Goal: Task Accomplishment & Management: Manage account settings

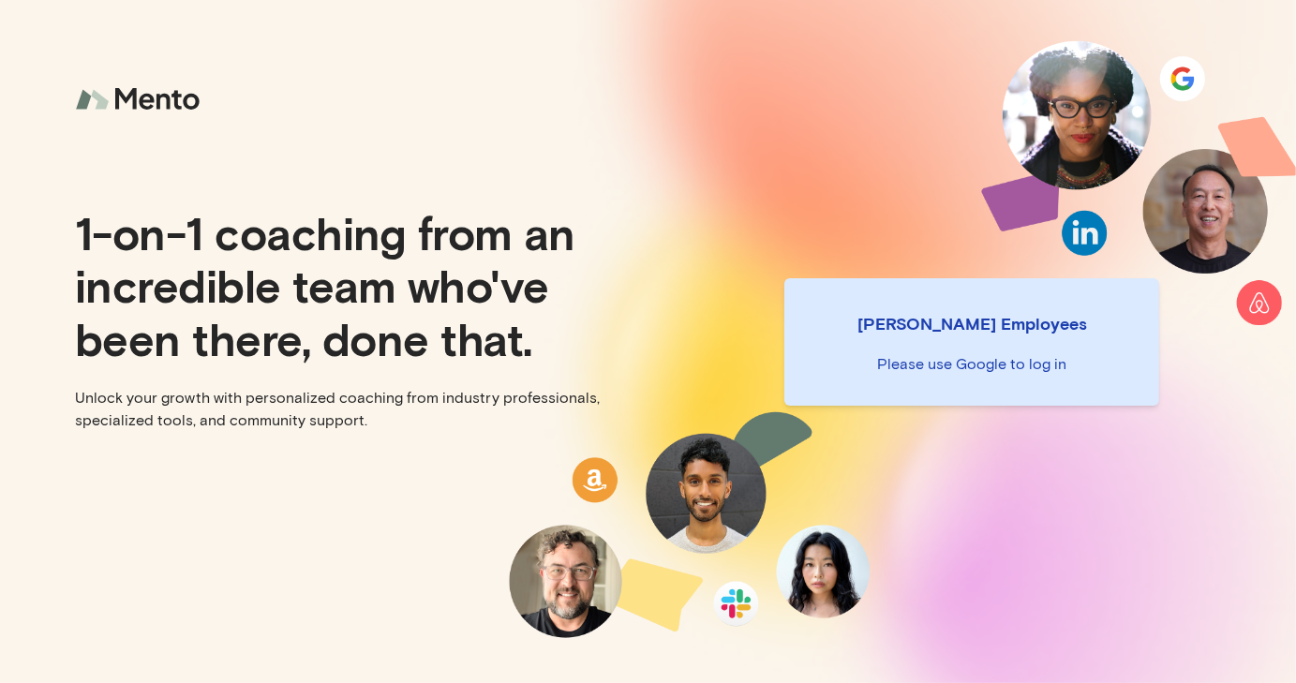
click at [1016, 324] on p "[PERSON_NAME] Employees" at bounding box center [971, 323] width 345 height 26
click at [517, 432] on div "1-on-1 coaching from an incredible team who've been there, done that. Unlock yo…" at bounding box center [324, 341] width 648 height 683
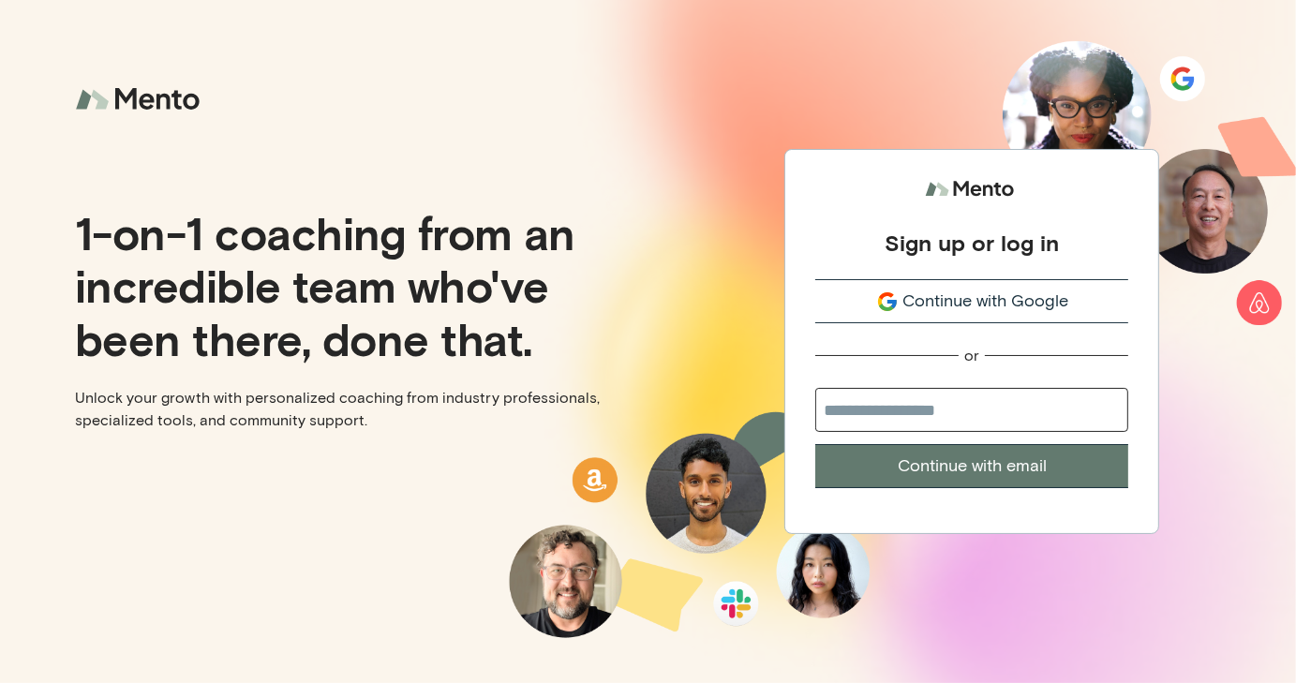
click at [857, 409] on input "email" at bounding box center [971, 410] width 313 height 44
type input "**********"
click at [949, 467] on button "Continue with email" at bounding box center [971, 466] width 313 height 44
click at [937, 416] on input "email" at bounding box center [971, 410] width 313 height 44
type input "**********"
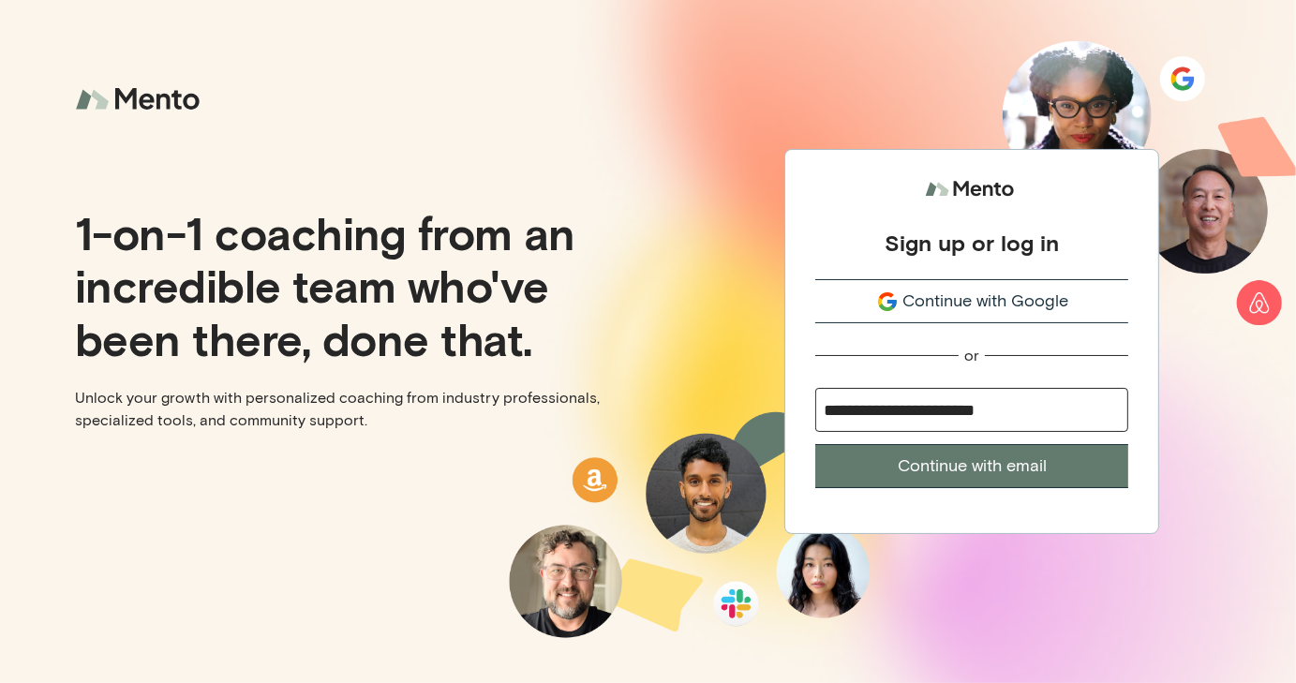
click at [952, 467] on button "Continue with email" at bounding box center [971, 466] width 313 height 44
click at [945, 304] on span "Continue with Google" at bounding box center [985, 301] width 166 height 25
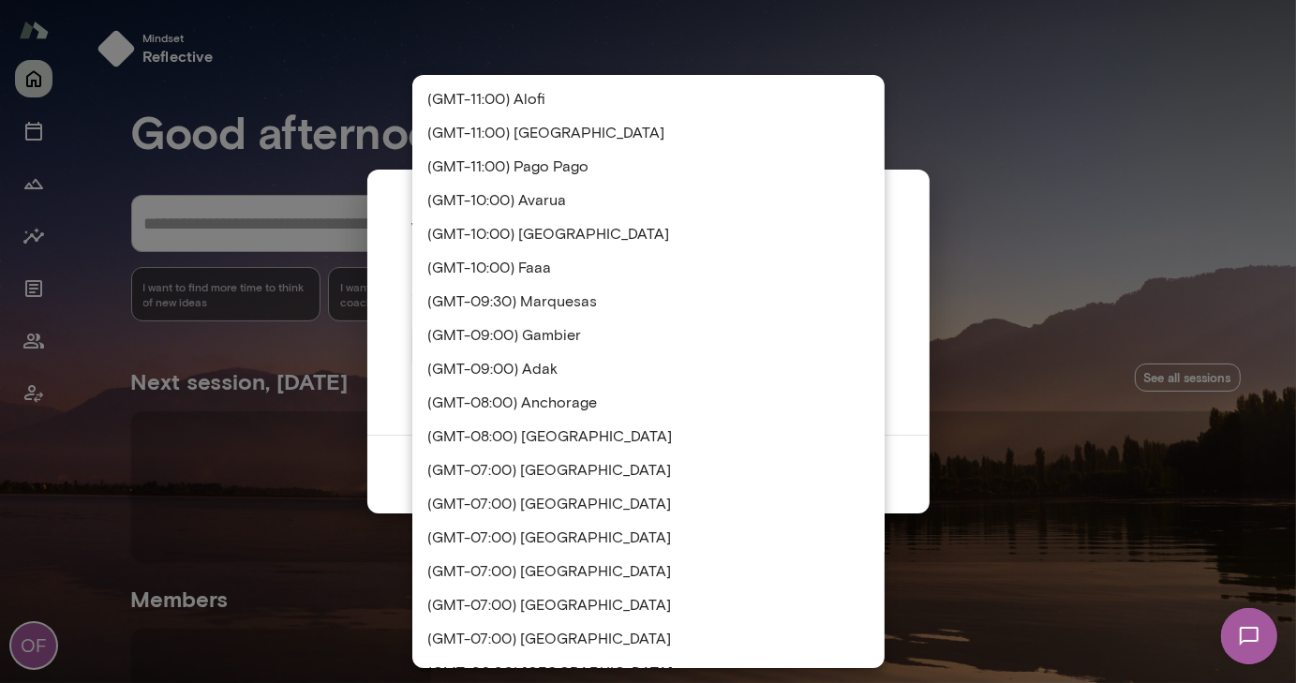
click at [692, 0] on div "**********" at bounding box center [648, 0] width 1296 height 0
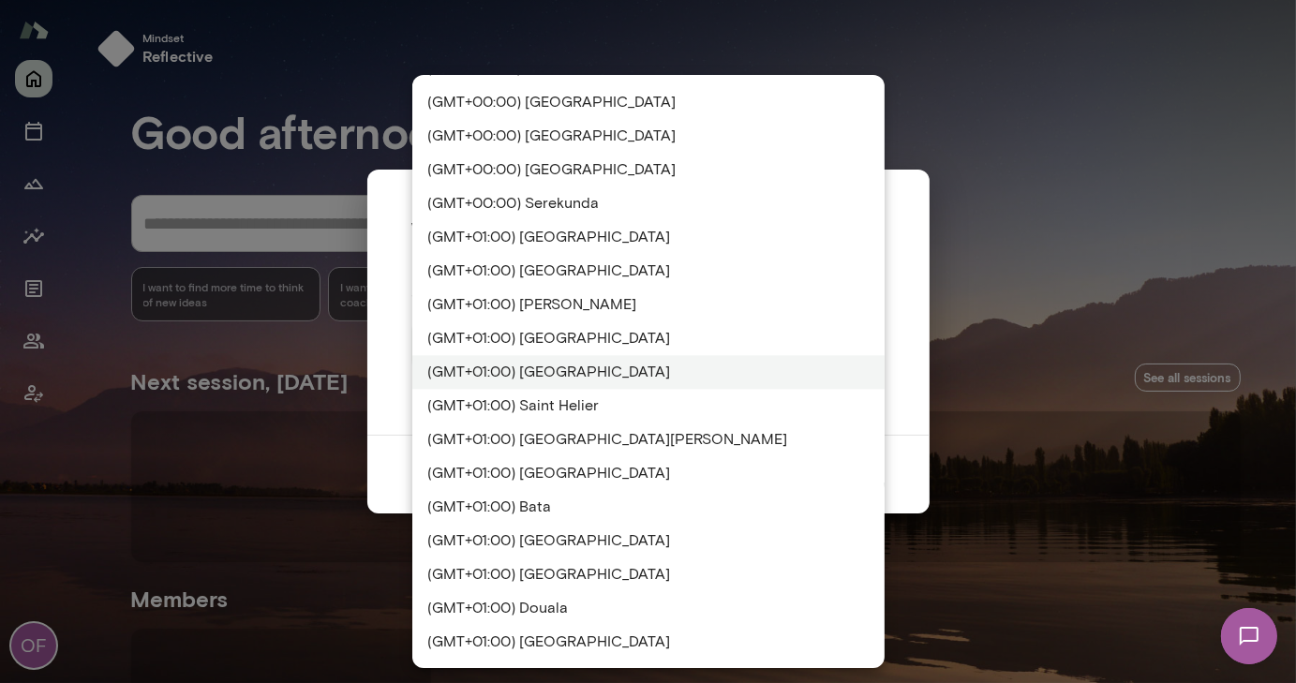
click at [543, 364] on li "(GMT+01:00) [GEOGRAPHIC_DATA]" at bounding box center [648, 372] width 472 height 34
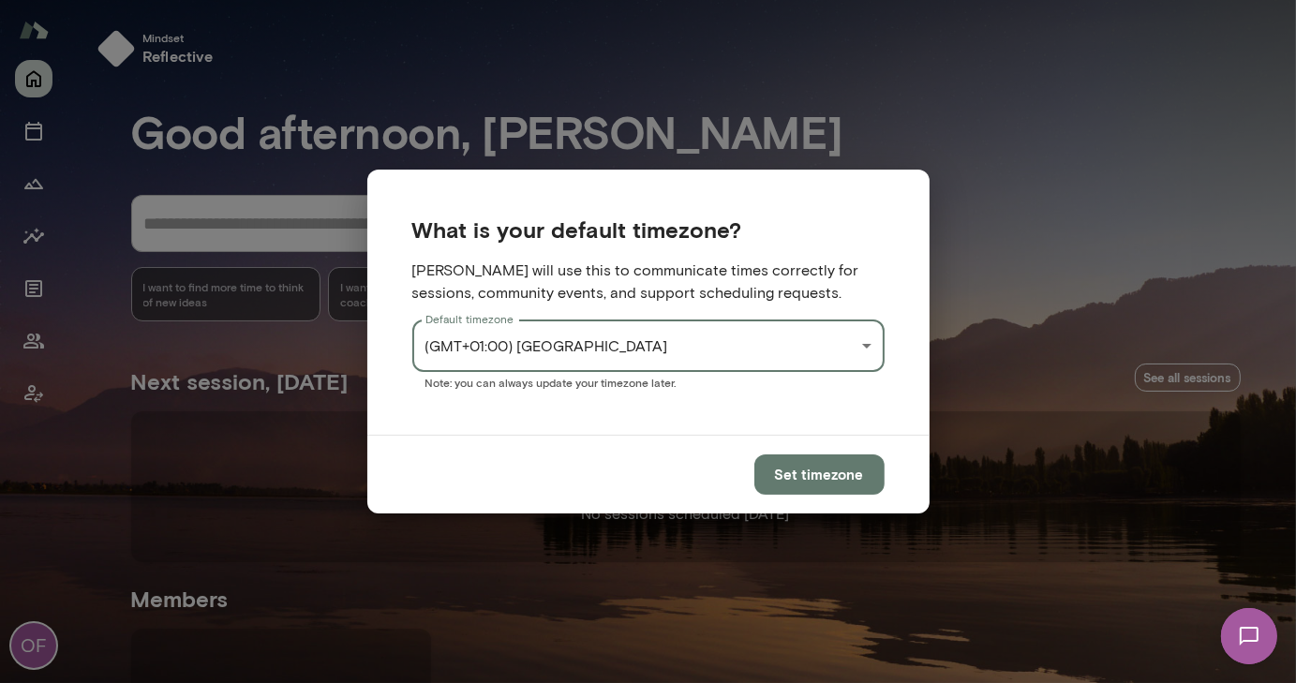
click at [804, 470] on button "Set timezone" at bounding box center [819, 473] width 130 height 39
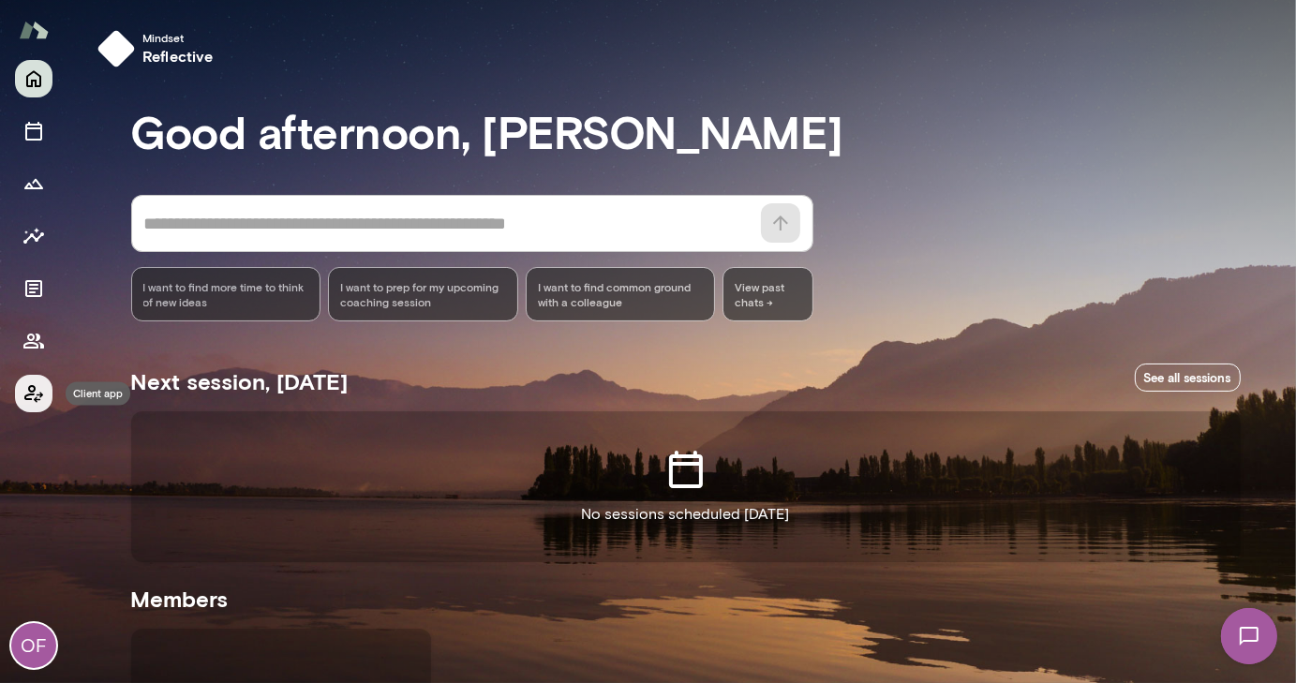
click at [37, 388] on icon "Client app" at bounding box center [33, 393] width 22 height 22
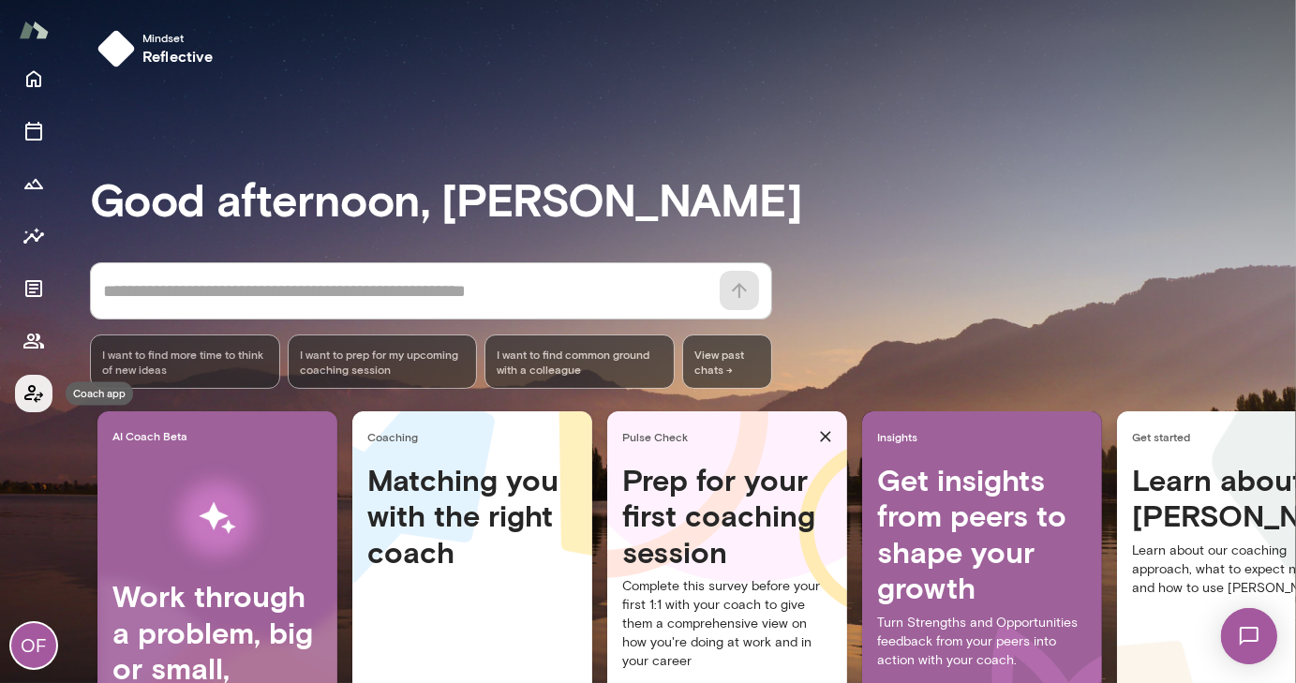
click at [37, 388] on icon "Coach app" at bounding box center [33, 393] width 22 height 22
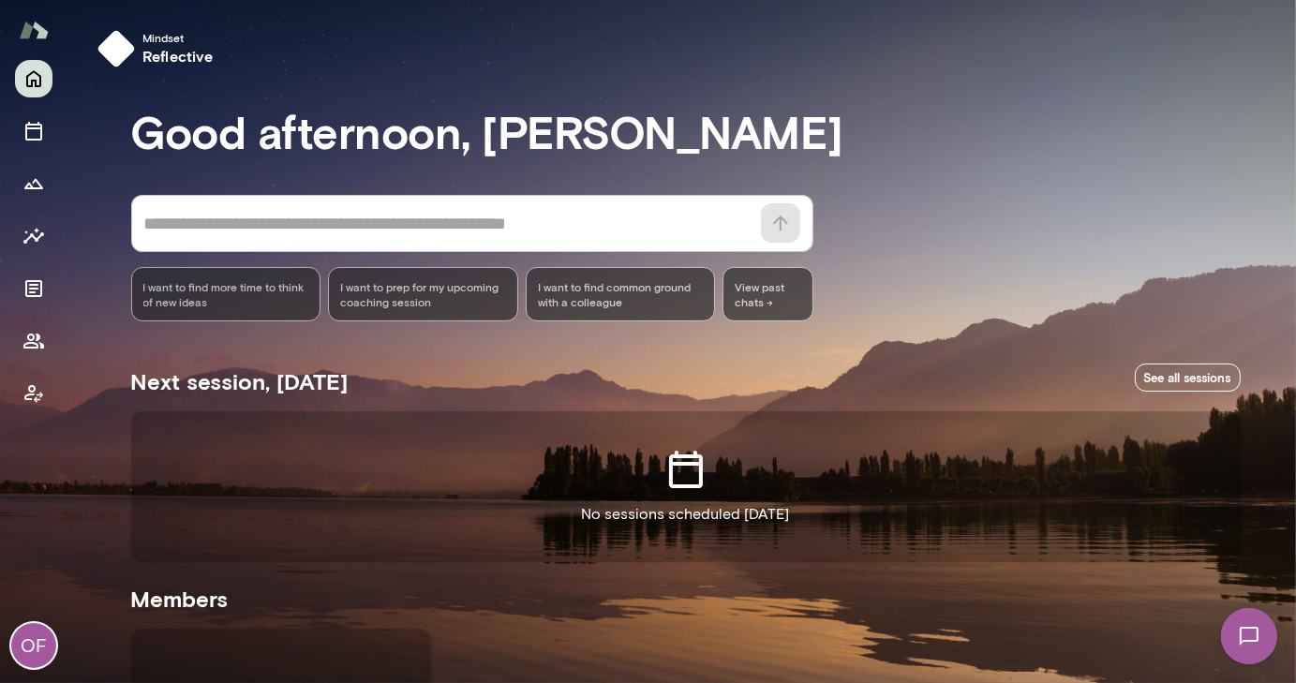
click at [34, 648] on div "OF" at bounding box center [33, 645] width 45 height 45
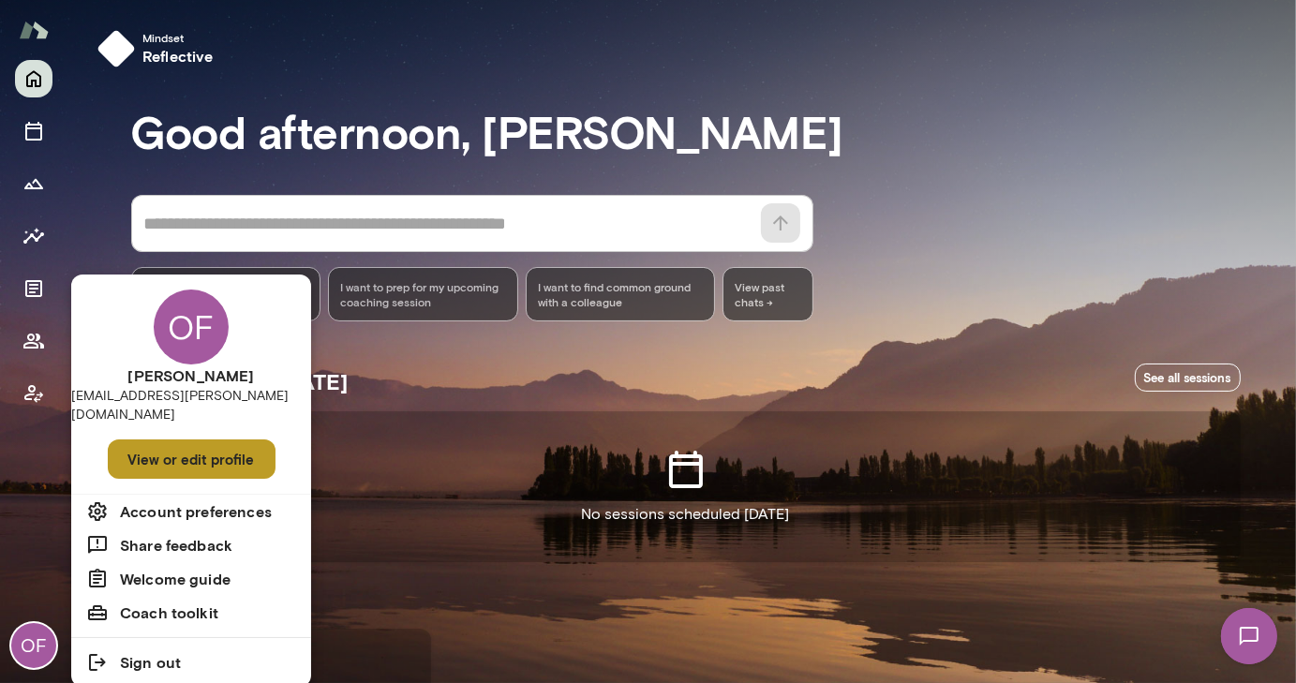
click at [242, 439] on button "View or edit profile" at bounding box center [192, 458] width 168 height 39
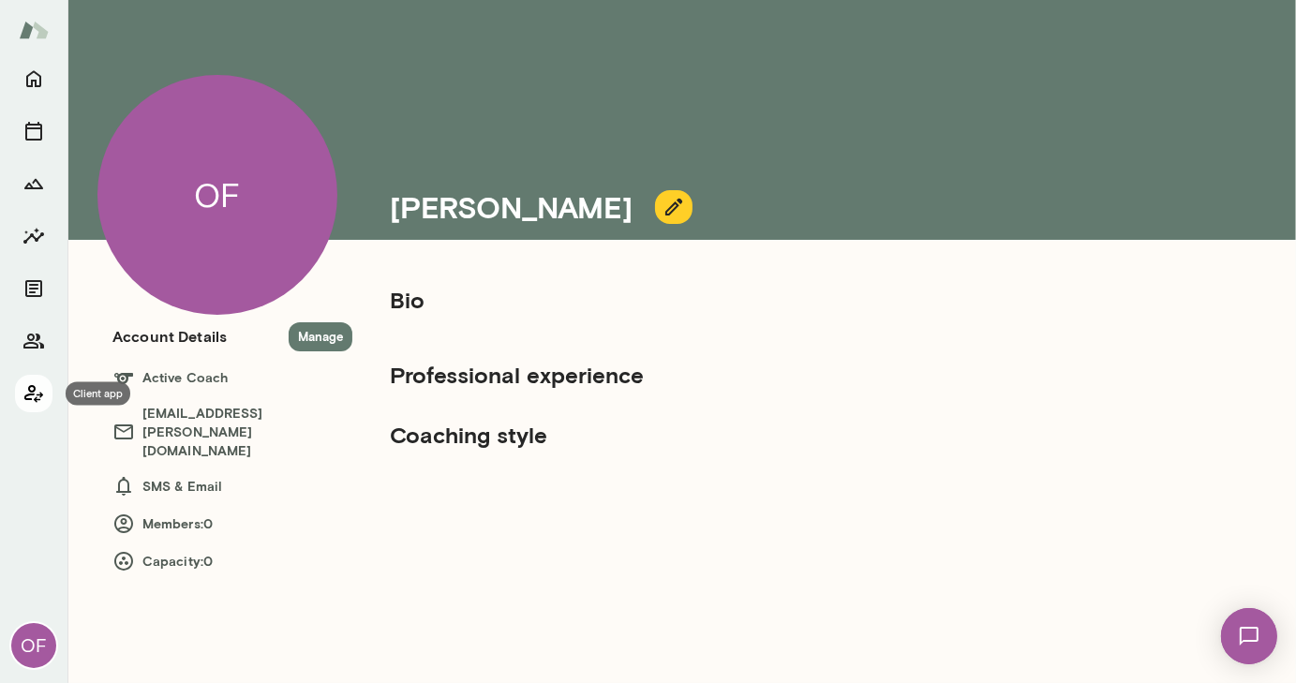
click at [33, 389] on icon "Client app" at bounding box center [33, 393] width 22 height 22
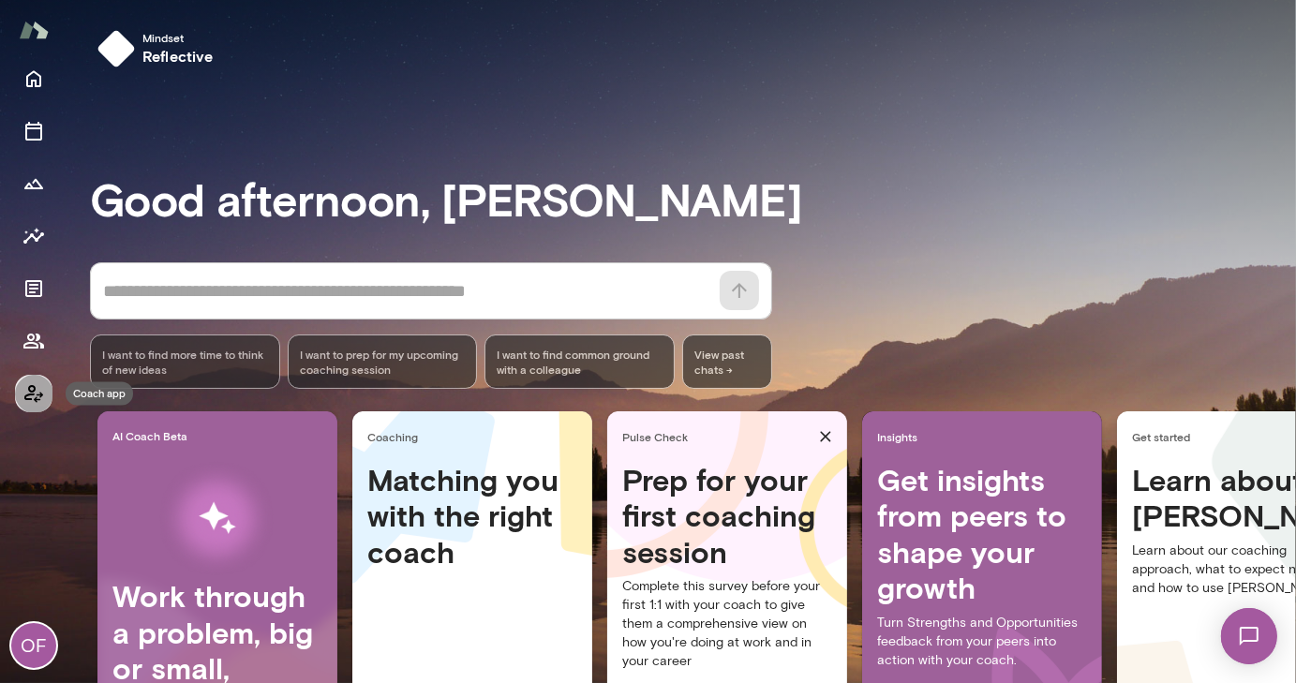
click at [32, 395] on icon "Coach app" at bounding box center [33, 393] width 22 height 22
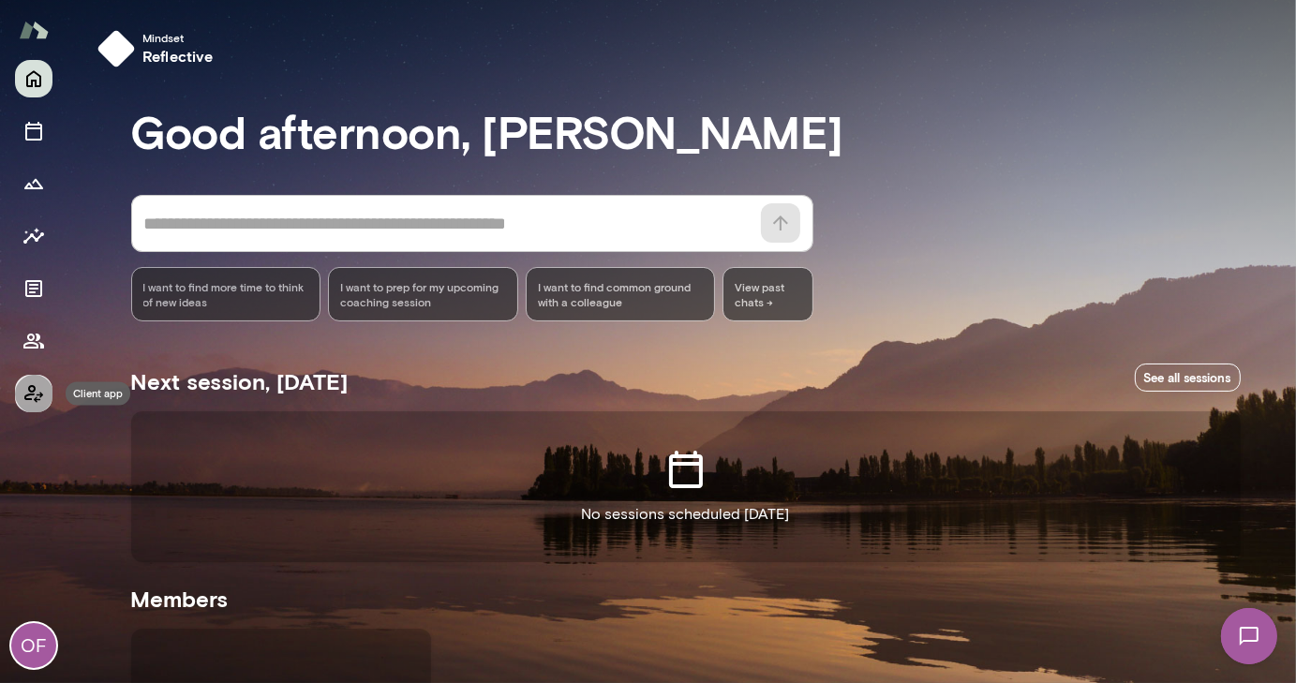
click at [29, 395] on icon "Client app" at bounding box center [33, 393] width 22 height 22
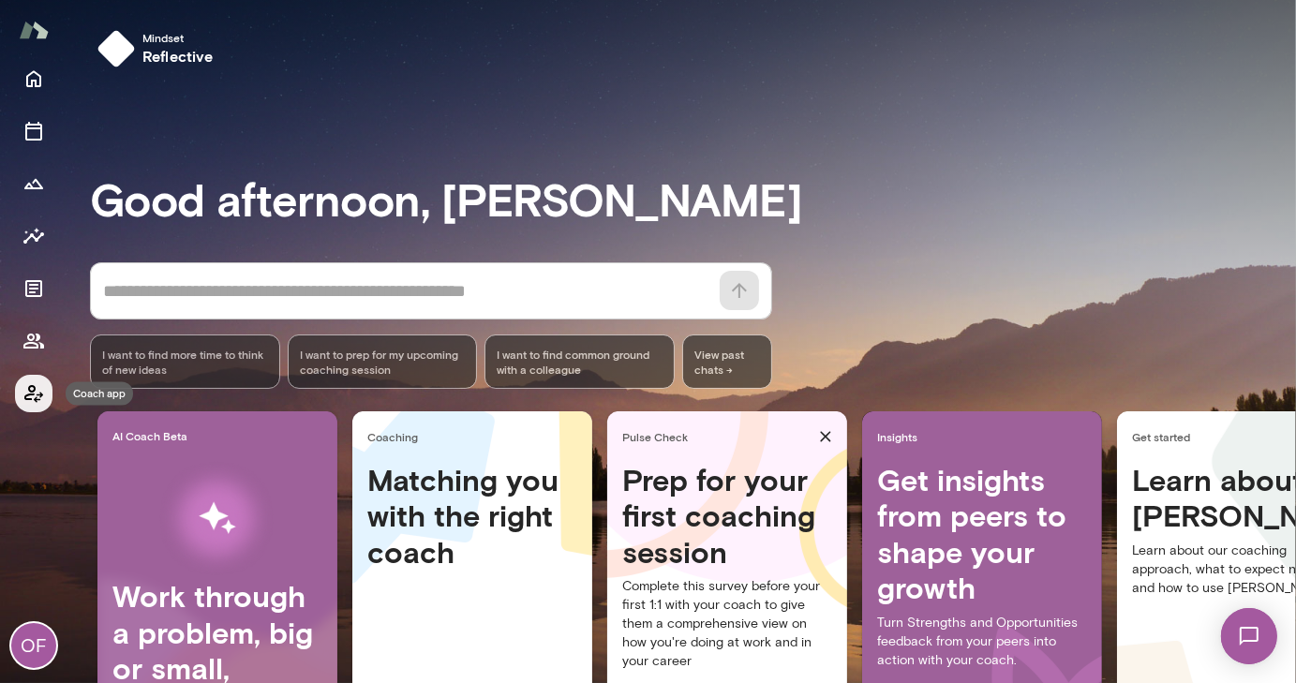
click at [36, 396] on icon "Coach app" at bounding box center [33, 393] width 22 height 22
